Goal: Task Accomplishment & Management: Use online tool/utility

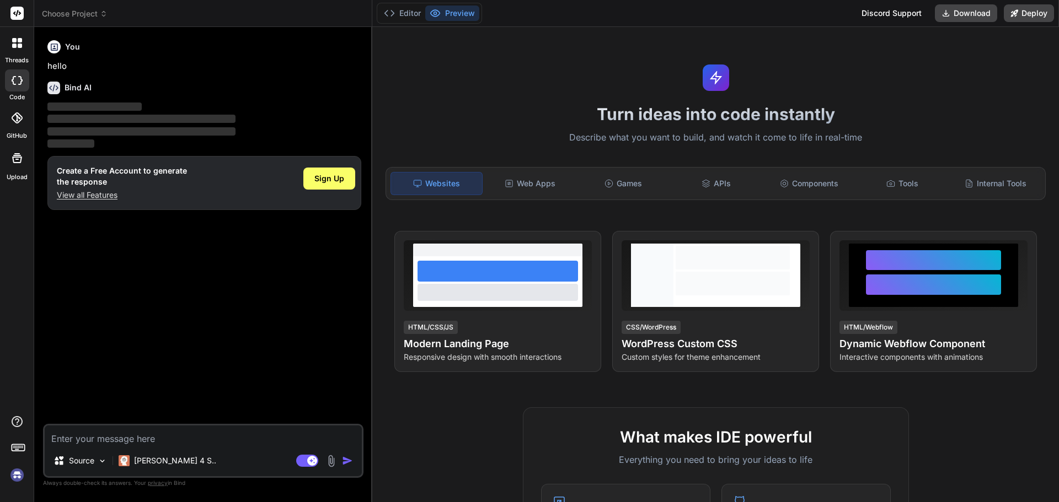
type textarea "x"
click at [328, 186] on div "Sign Up" at bounding box center [329, 179] width 52 height 22
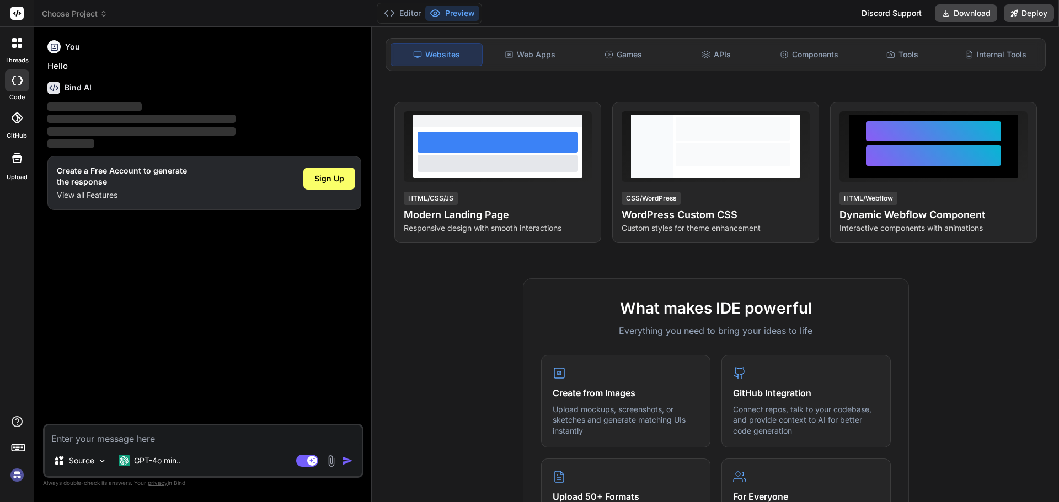
scroll to position [165, 0]
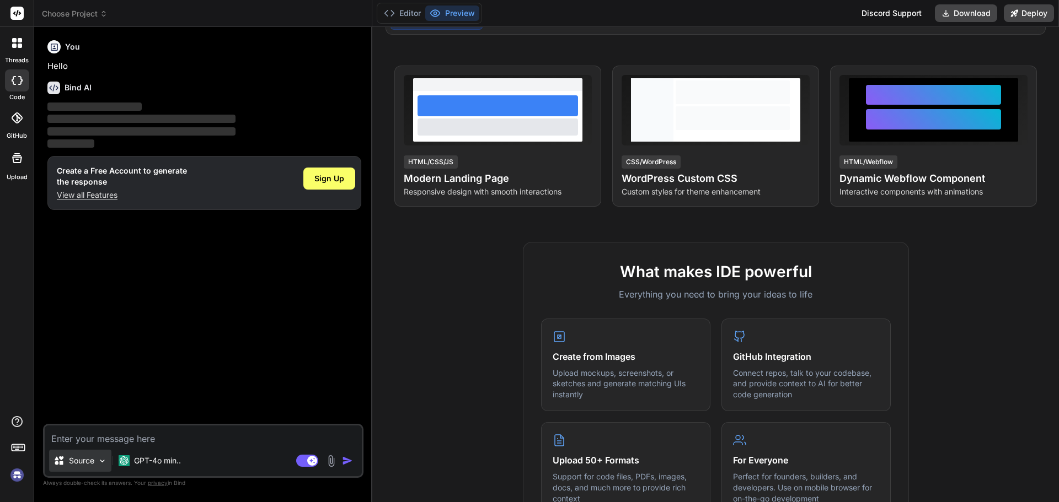
click at [104, 458] on img at bounding box center [102, 461] width 9 height 9
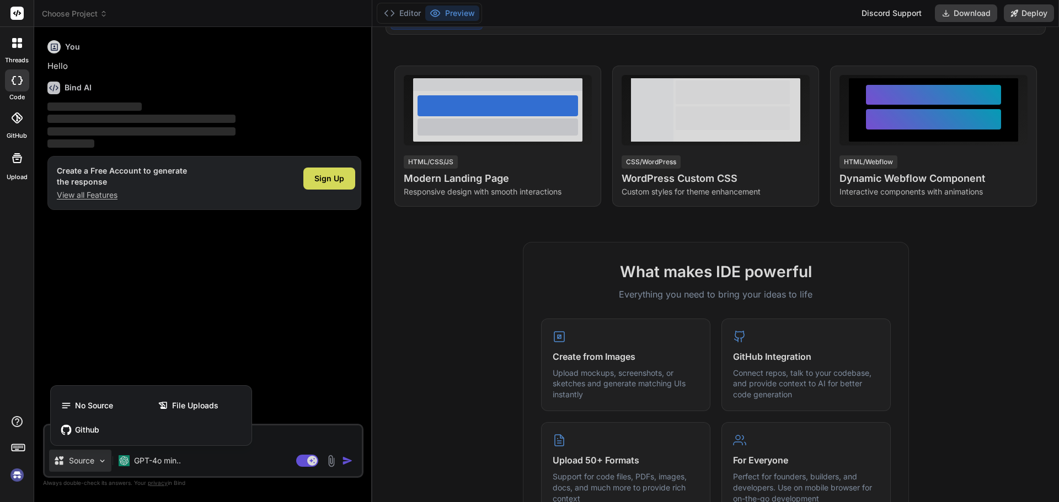
click at [104, 458] on div at bounding box center [529, 251] width 1059 height 502
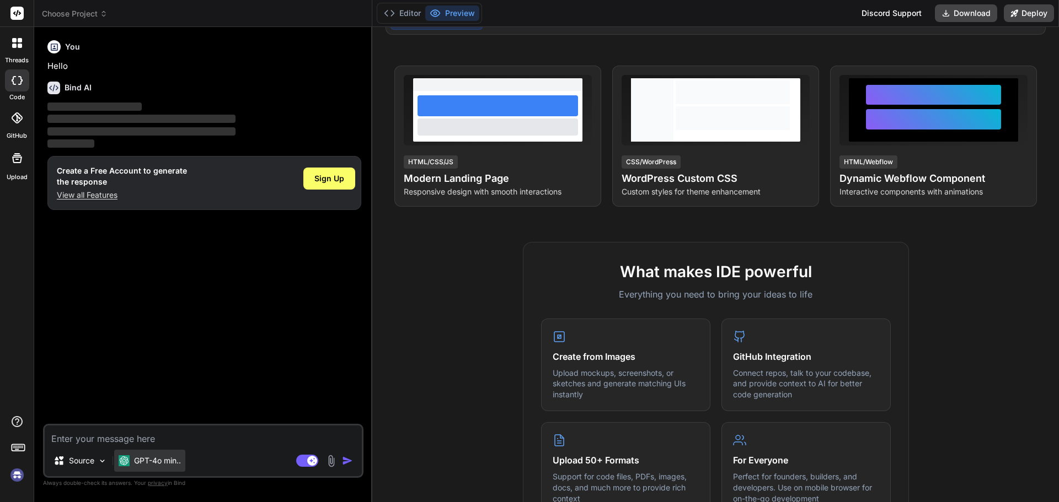
click at [180, 459] on p "GPT-4o min.." at bounding box center [157, 460] width 47 height 11
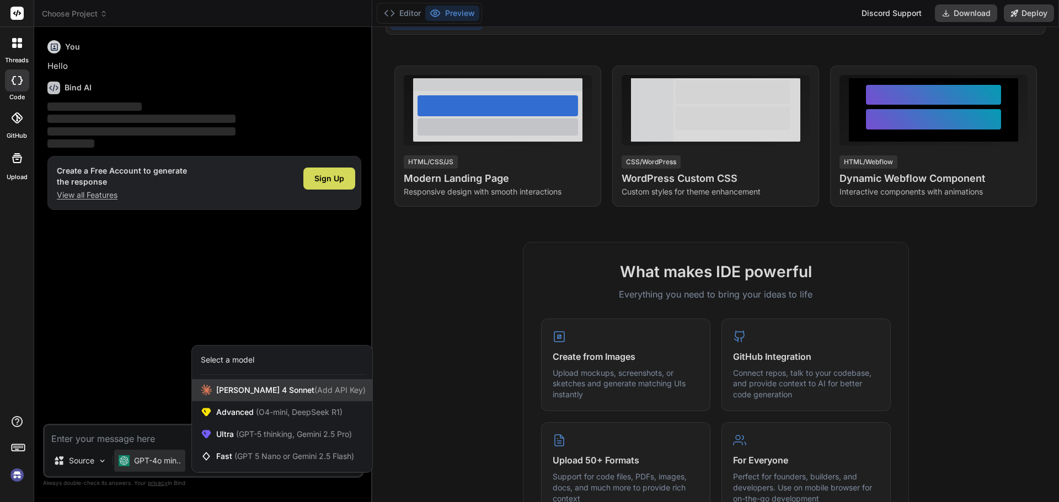
click at [314, 395] on span "[PERSON_NAME] 4 Sonnet (Add API Key)" at bounding box center [290, 390] width 149 height 11
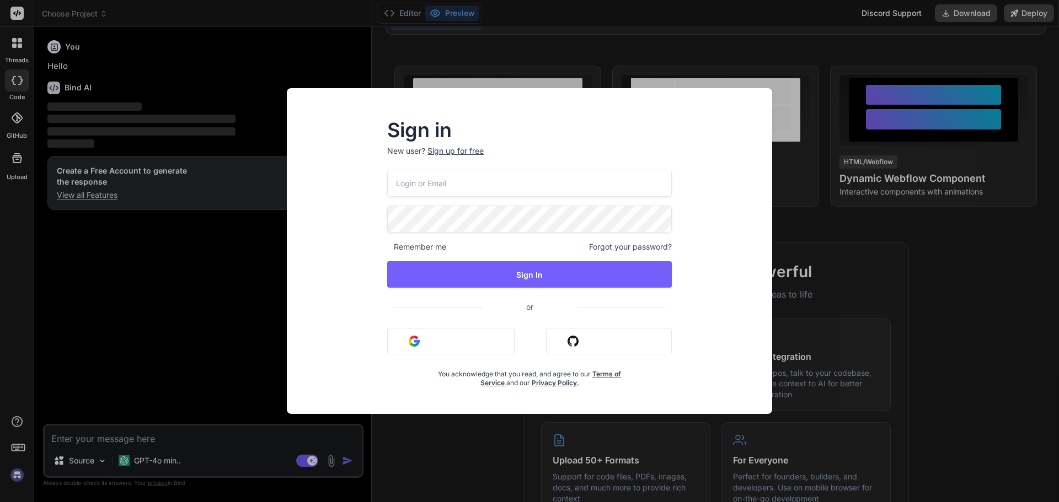
click at [157, 361] on div "Sign in New user? Sign up for free Remember me Forgot your password? Sign In or…" at bounding box center [529, 251] width 1059 height 502
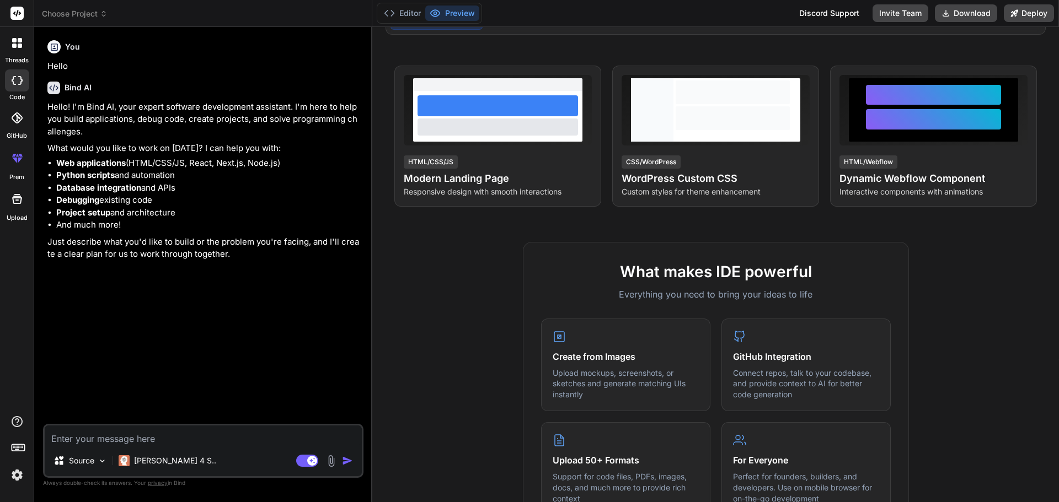
type textarea "x"
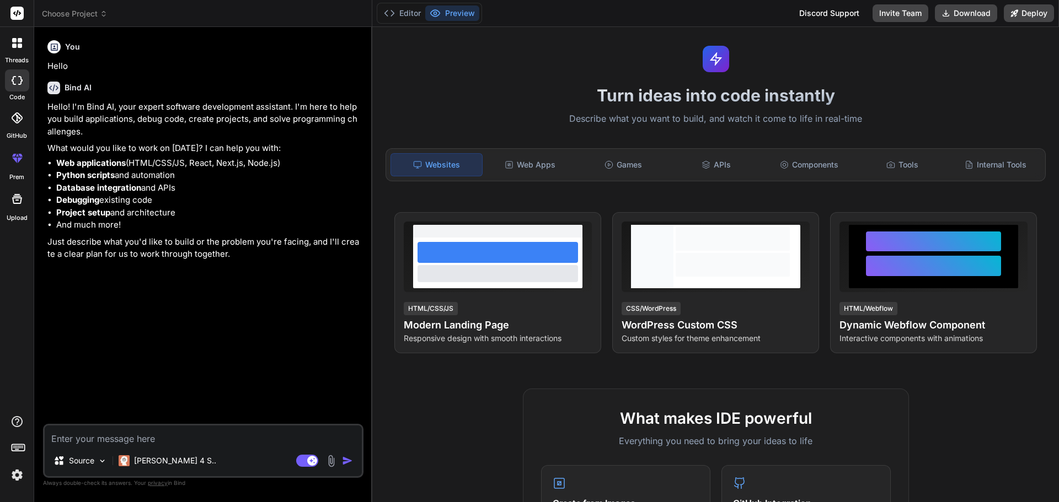
scroll to position [0, 0]
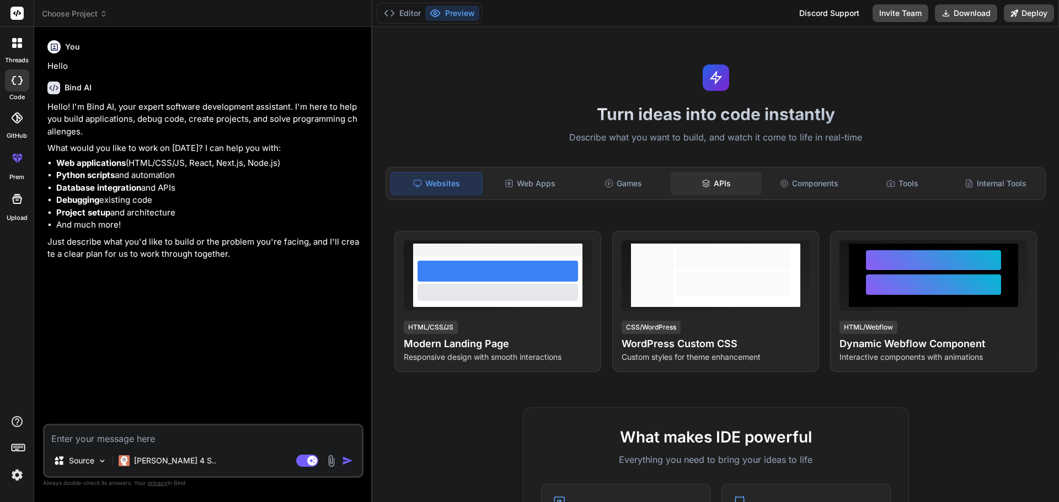
click at [706, 184] on div "APIs" at bounding box center [715, 183] width 91 height 23
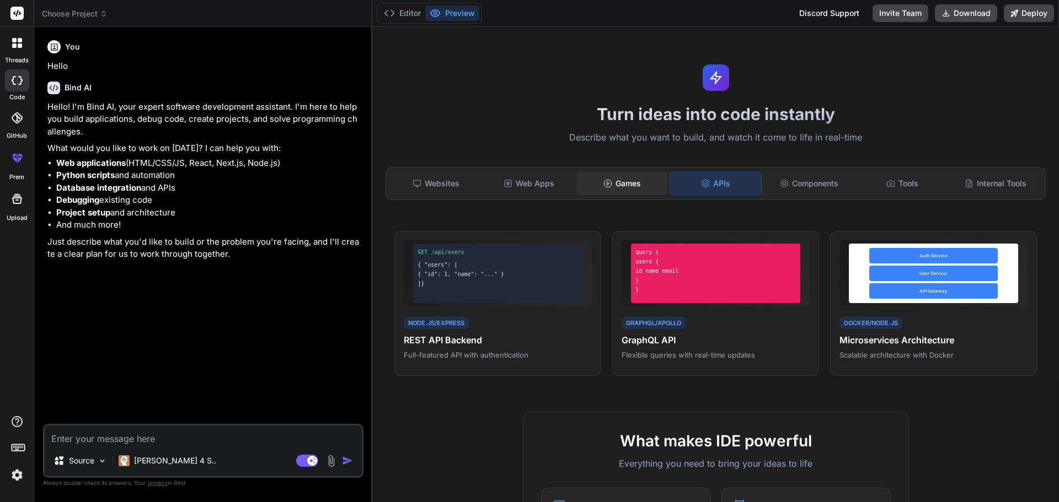
click at [630, 184] on div "Games" at bounding box center [622, 183] width 91 height 23
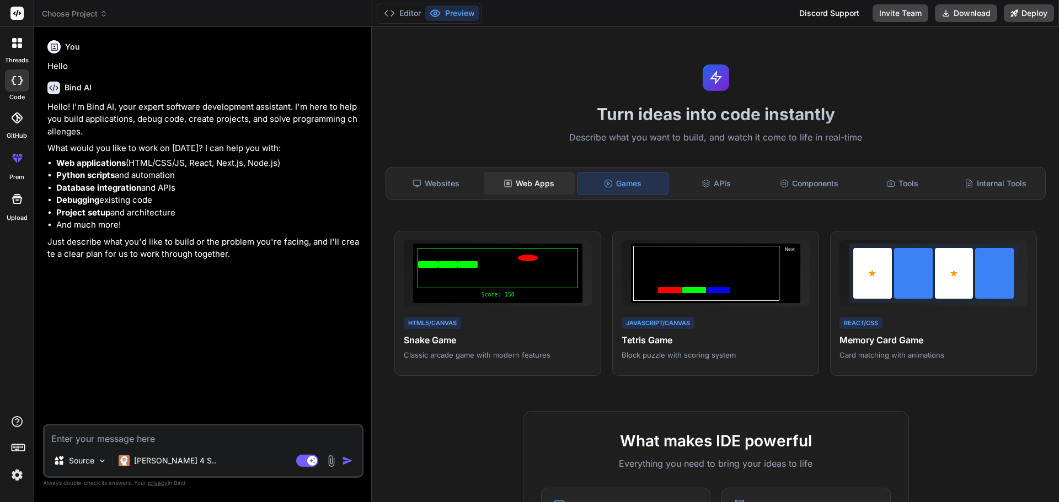
click at [534, 181] on div "Web Apps" at bounding box center [529, 183] width 91 height 23
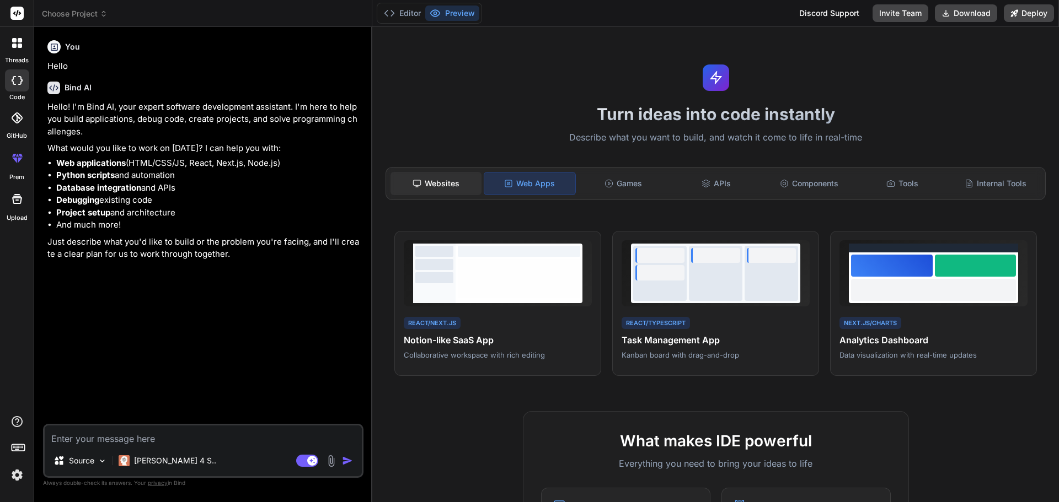
click at [440, 178] on div "Websites" at bounding box center [435, 183] width 91 height 23
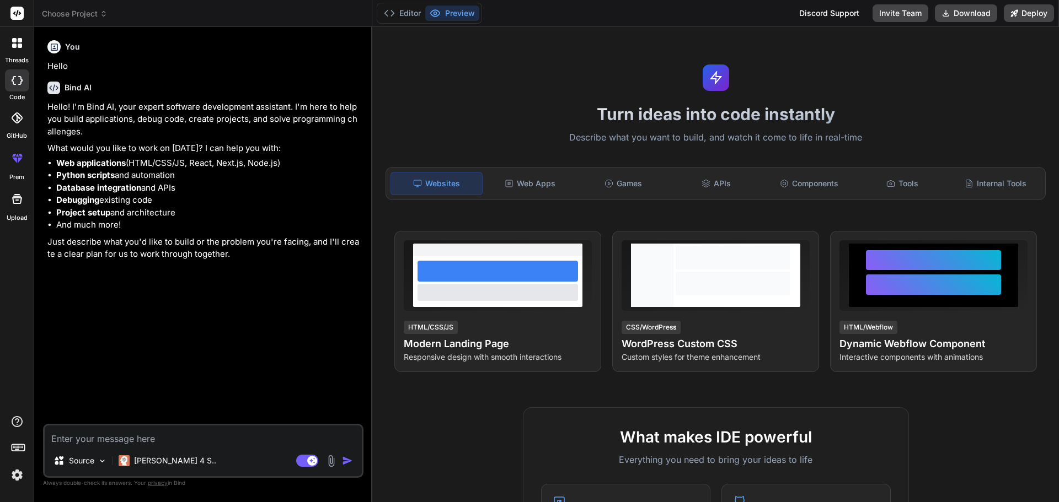
click at [13, 47] on icon at bounding box center [14, 46] width 4 height 4
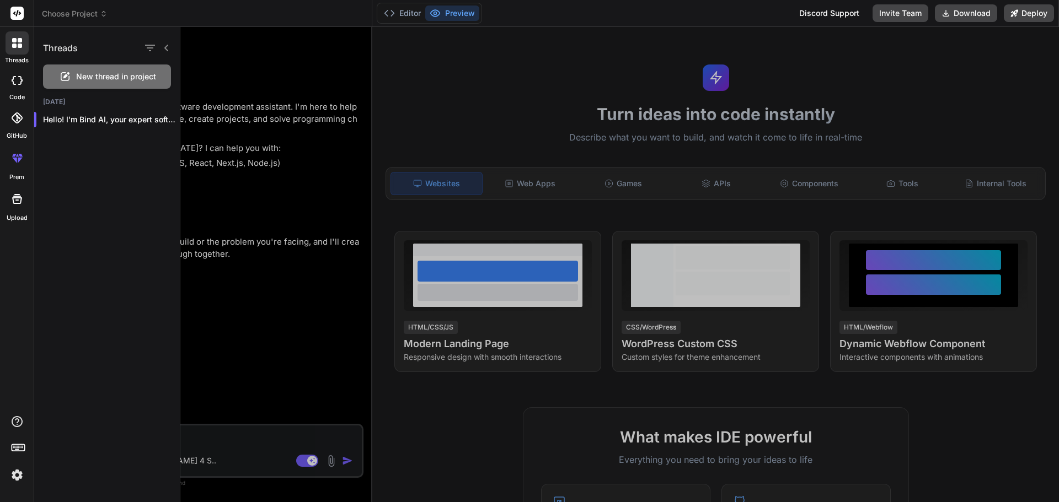
click at [251, 64] on div at bounding box center [619, 264] width 878 height 475
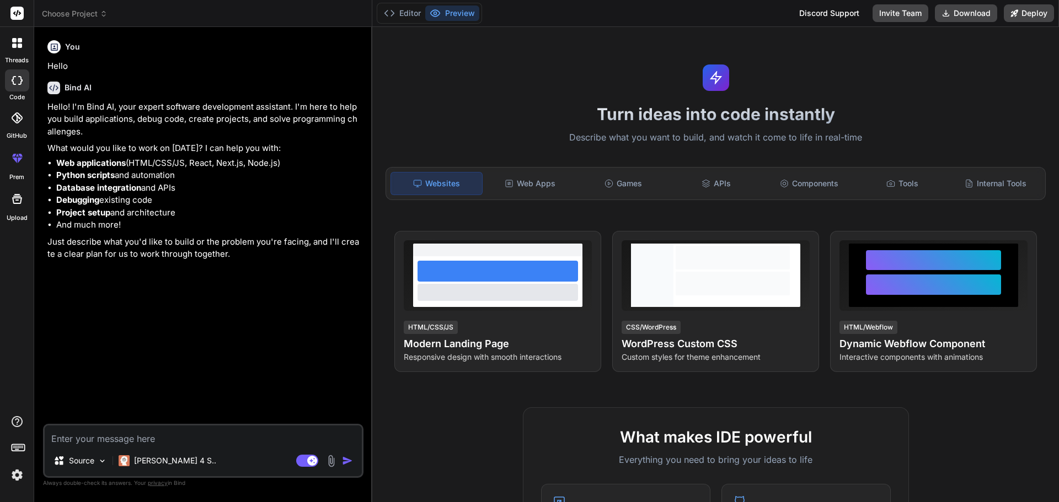
click at [94, 14] on span "Choose Project" at bounding box center [75, 13] width 66 height 11
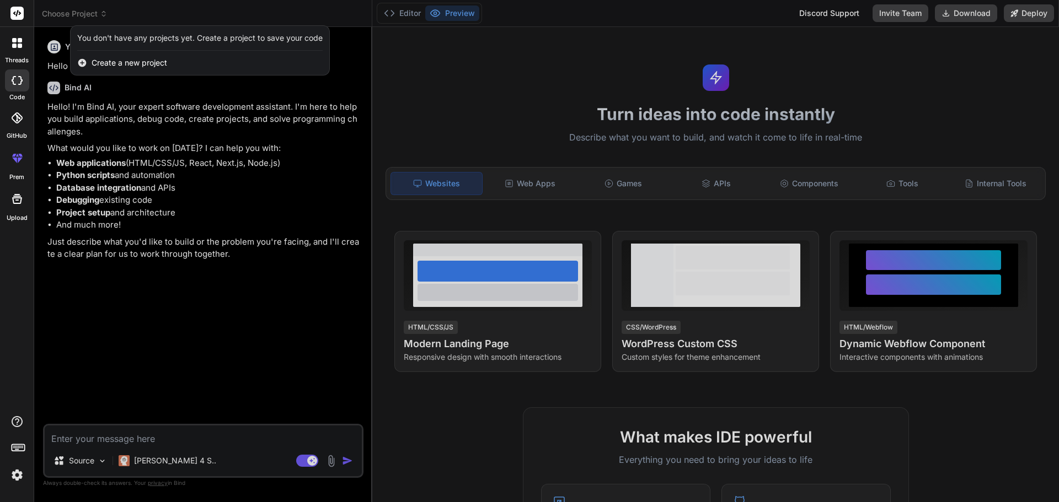
click at [109, 63] on span "Create a new project" at bounding box center [130, 62] width 76 height 11
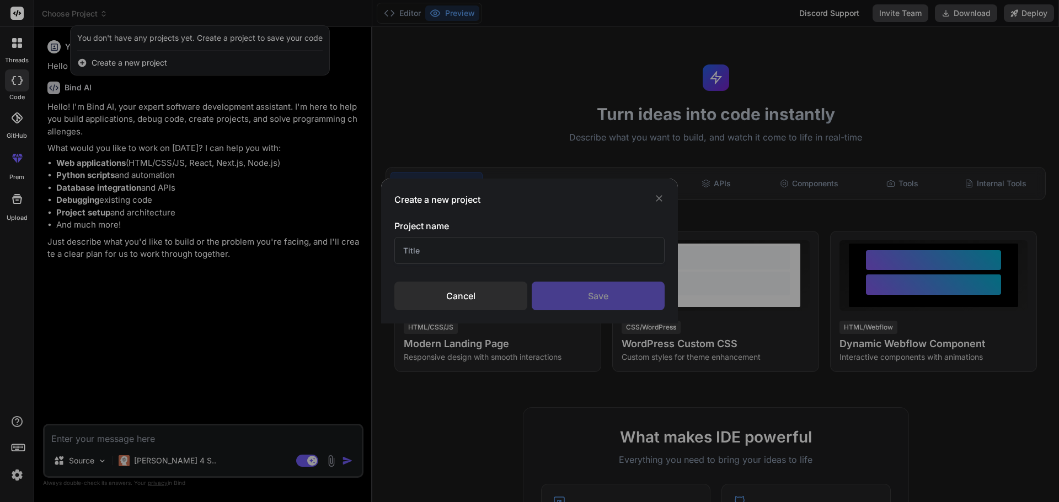
click at [486, 254] on input "text" at bounding box center [529, 250] width 270 height 27
click at [480, 43] on div "Create a new project Project name Cancel Save" at bounding box center [529, 251] width 1059 height 502
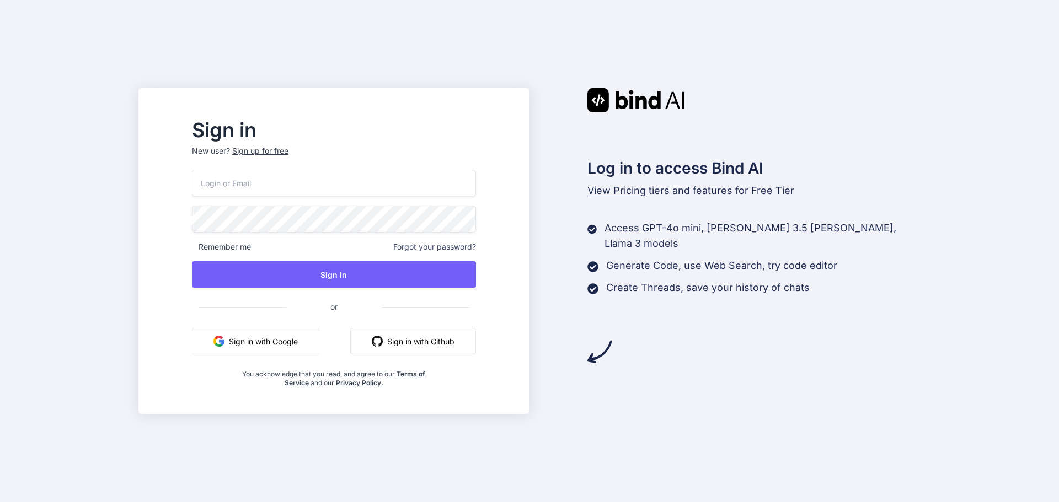
click at [316, 340] on button "Sign in with Google" at bounding box center [255, 341] width 127 height 26
click at [279, 343] on button "Sign in with Google" at bounding box center [255, 341] width 127 height 26
